Goal: Find specific page/section: Find specific page/section

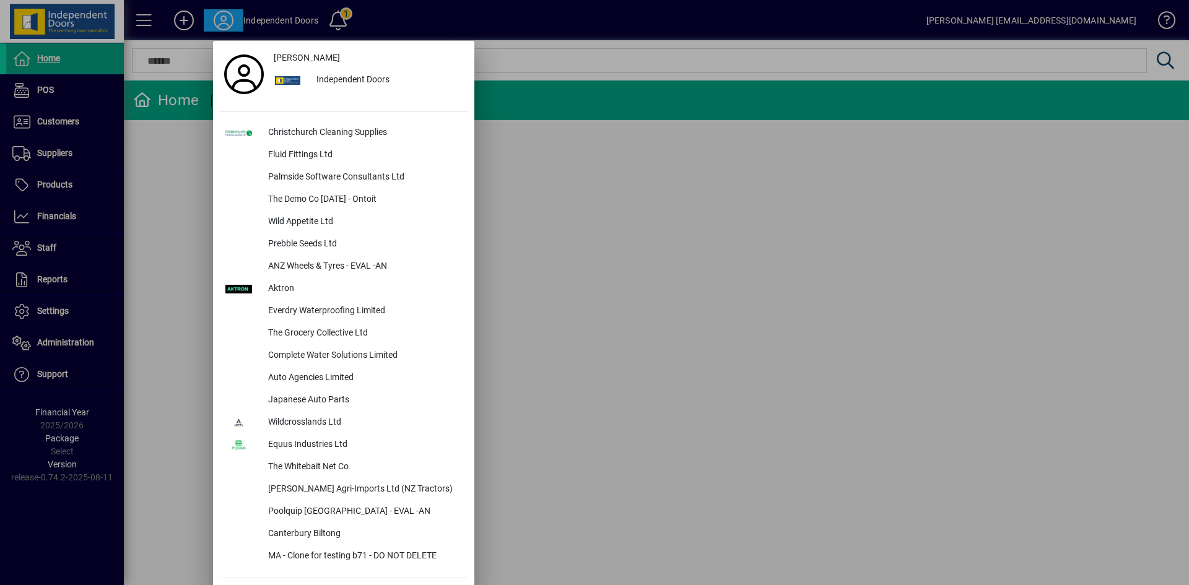
click at [663, 243] on div at bounding box center [594, 292] width 1189 height 585
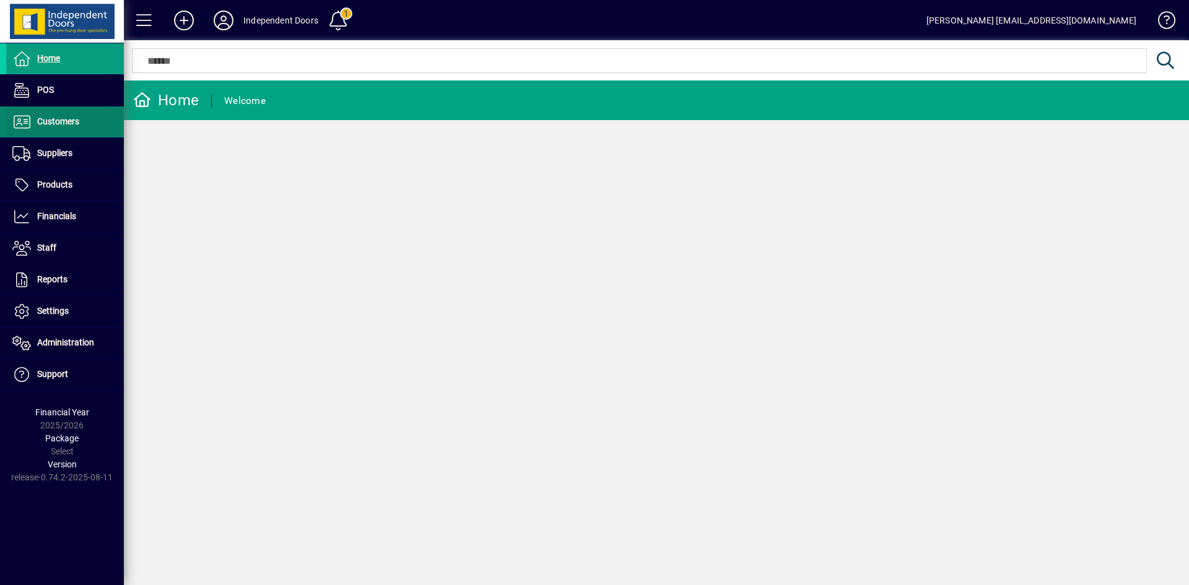
click at [62, 115] on span "Customers" at bounding box center [42, 122] width 73 height 15
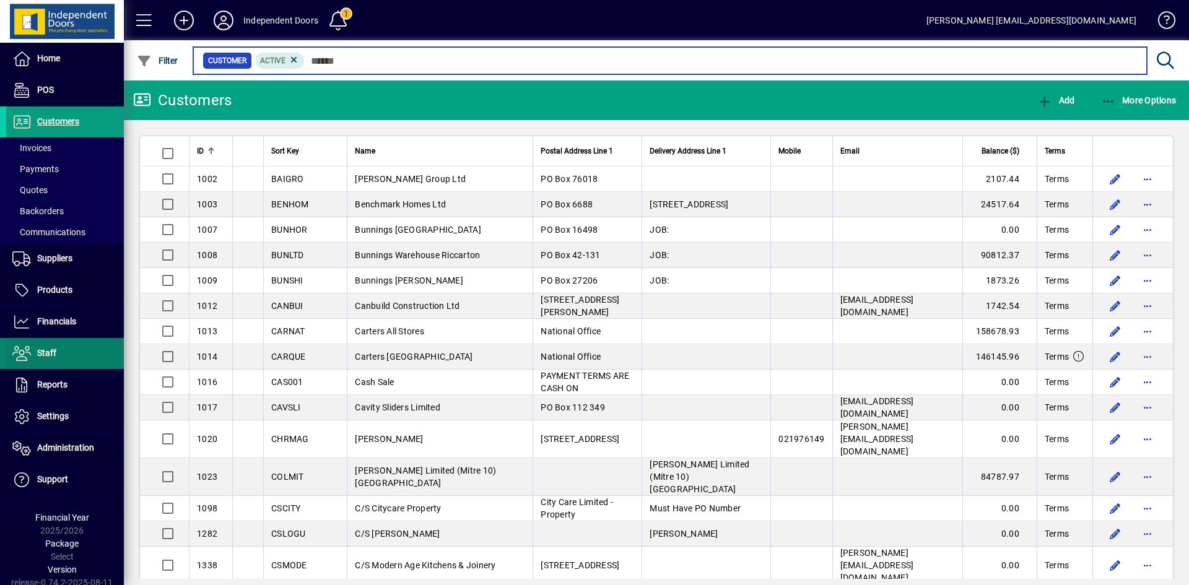
scroll to position [4, 0]
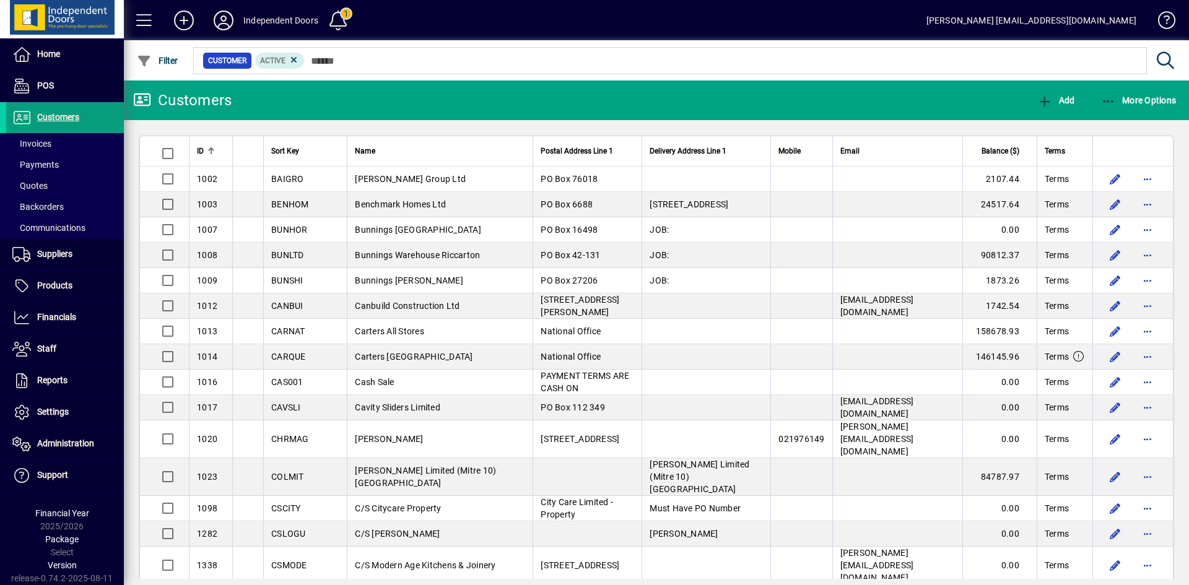
click at [222, 10] on button at bounding box center [224, 20] width 40 height 22
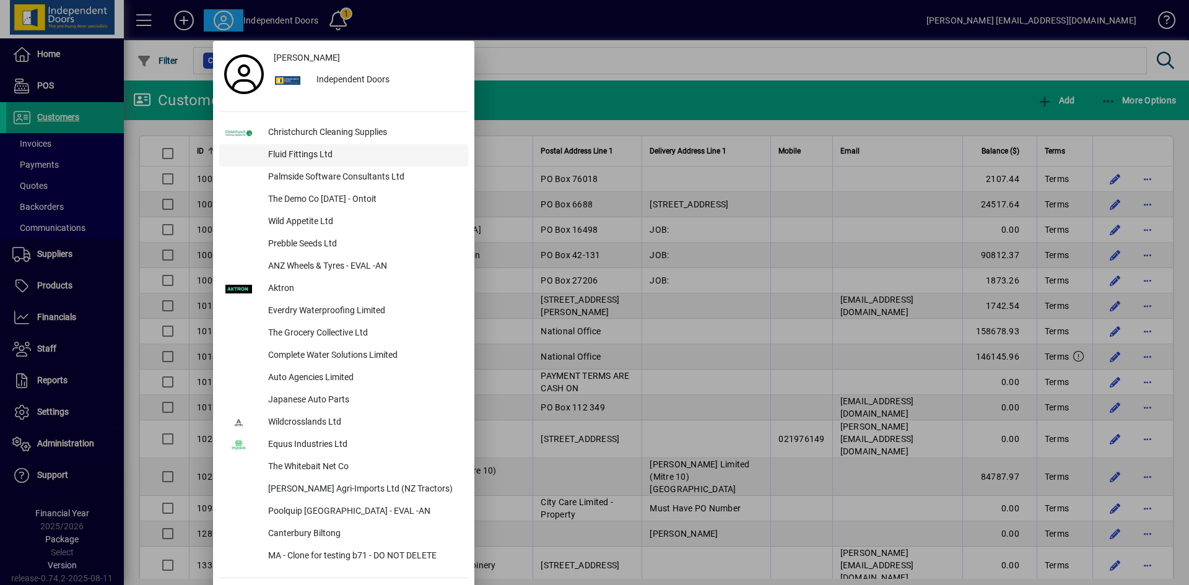
drag, startPoint x: 313, startPoint y: 152, endPoint x: 342, endPoint y: 158, distance: 29.7
click at [312, 152] on div "Fluid Fittings Ltd" at bounding box center [363, 155] width 210 height 22
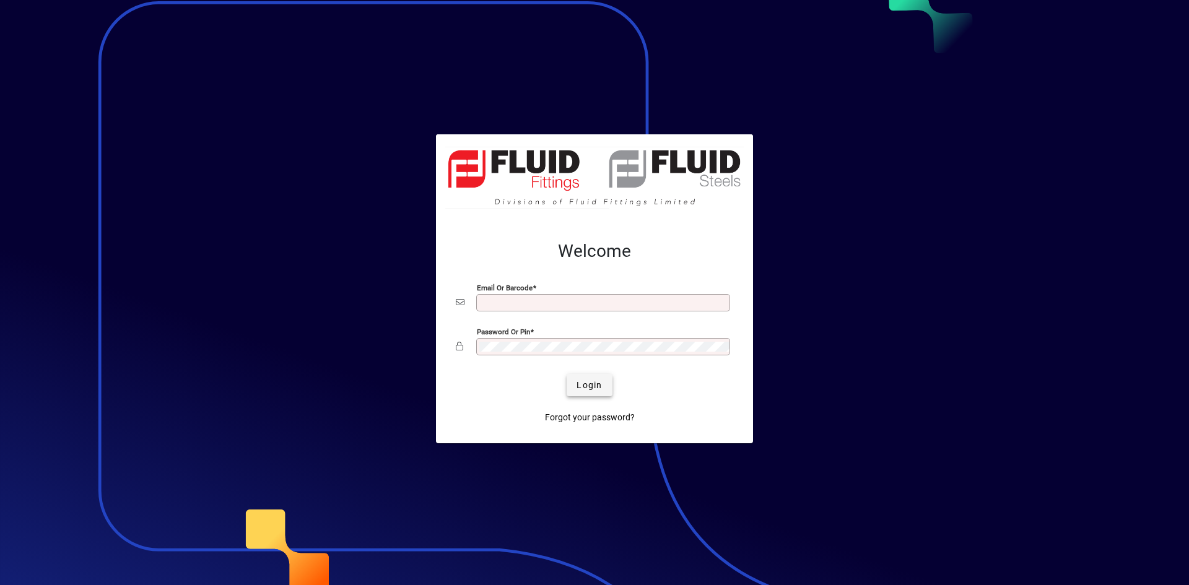
type input "**********"
click at [593, 390] on span "Login" at bounding box center [588, 385] width 25 height 13
